Goal: Transaction & Acquisition: Purchase product/service

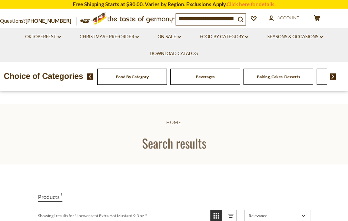
scroll to position [138, 0]
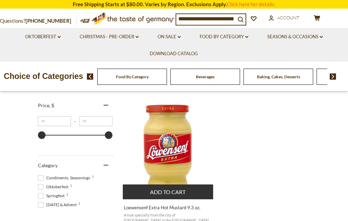
click at [168, 152] on img "Loewensenf Extra Hot Mustard 9.3 oz." at bounding box center [168, 147] width 91 height 91
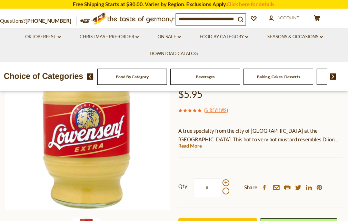
scroll to position [138, 0]
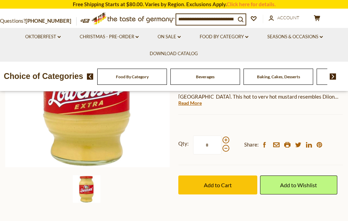
drag, startPoint x: 211, startPoint y: 144, endPoint x: 185, endPoint y: 144, distance: 26.5
click at [185, 144] on label "Qty: *" at bounding box center [203, 144] width 51 height 19
click at [193, 144] on input "*" at bounding box center [207, 144] width 28 height 19
click at [209, 147] on input "*" at bounding box center [207, 144] width 28 height 19
drag, startPoint x: 209, startPoint y: 147, endPoint x: 195, endPoint y: 148, distance: 14.9
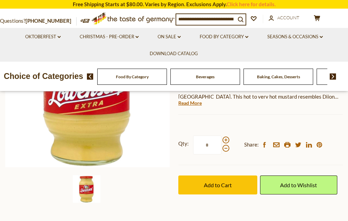
click at [195, 148] on input "*" at bounding box center [207, 144] width 28 height 19
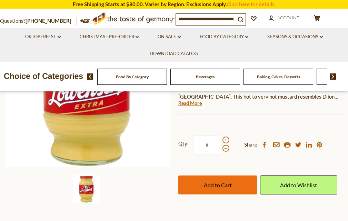
type input "*"
click at [216, 184] on span "Add to Cart" at bounding box center [218, 185] width 28 height 7
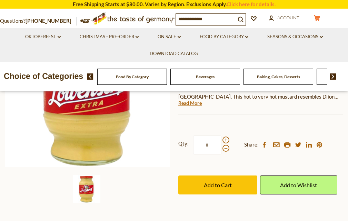
click at [0, 0] on span "$35.7" at bounding box center [0, 0] width 0 height 0
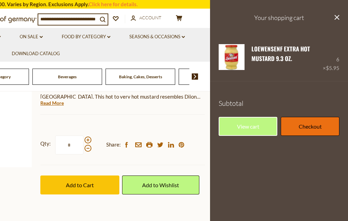
click at [294, 126] on link "Checkout" at bounding box center [309, 126] width 59 height 19
